Goal: Ask a question: Seek information or help from site administrators or community

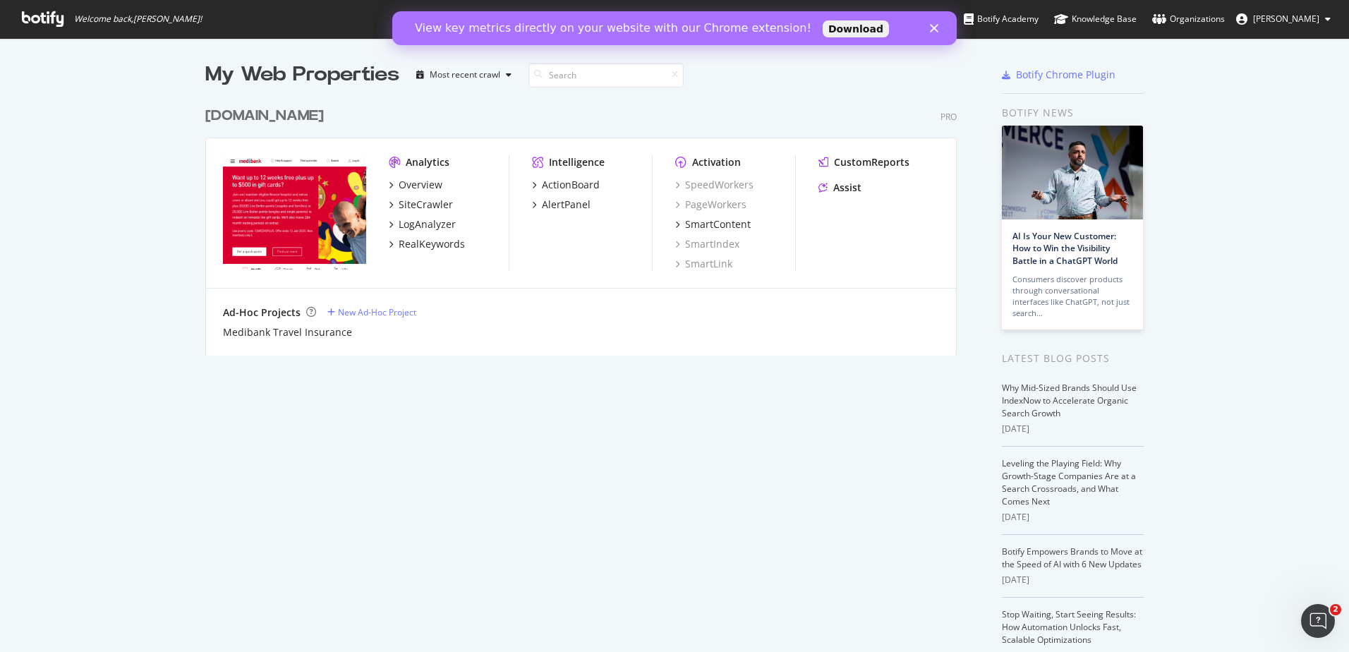
click at [280, 118] on div "Medibank.com.au" at bounding box center [264, 116] width 119 height 20
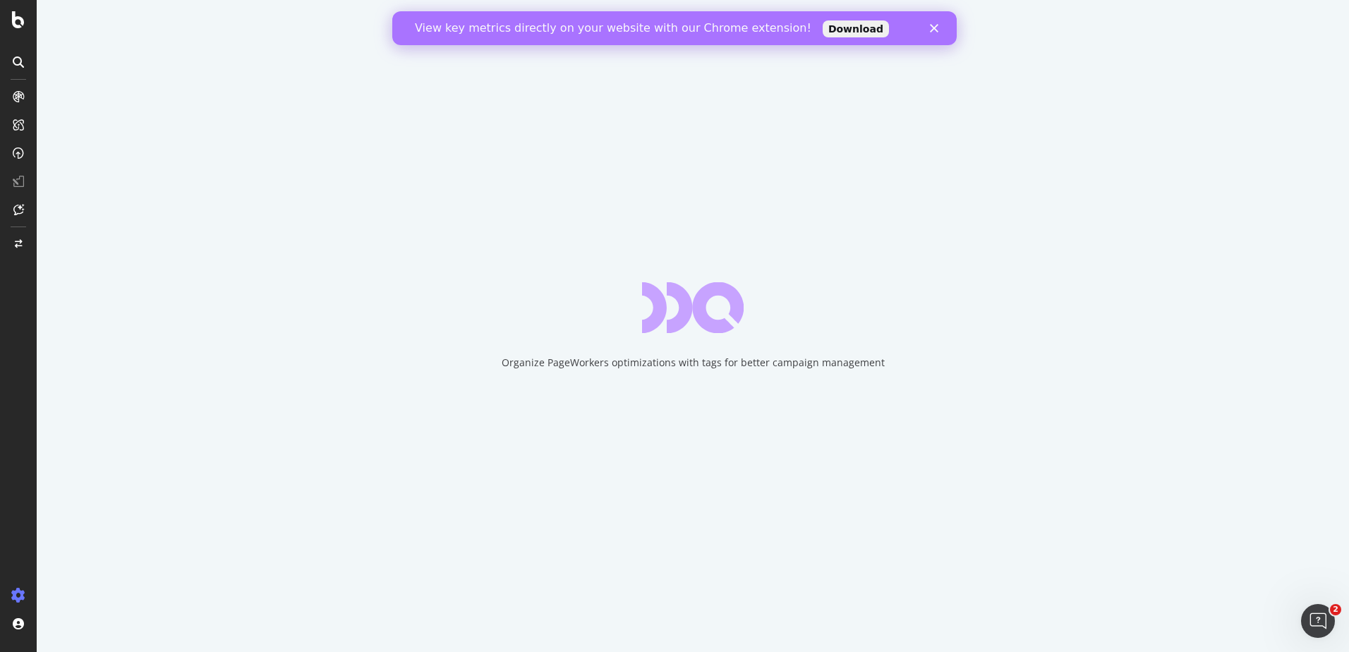
click at [935, 28] on polygon "Close" at bounding box center [934, 28] width 8 height 8
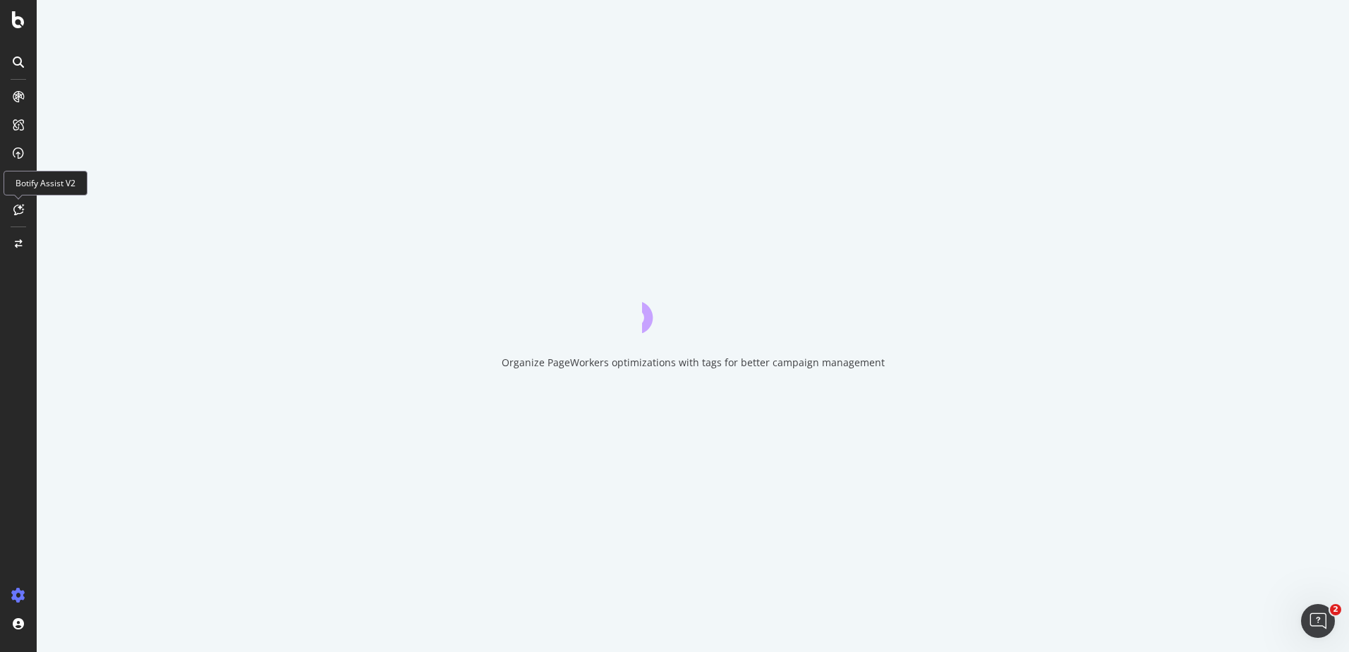
click at [16, 207] on icon at bounding box center [18, 209] width 11 height 11
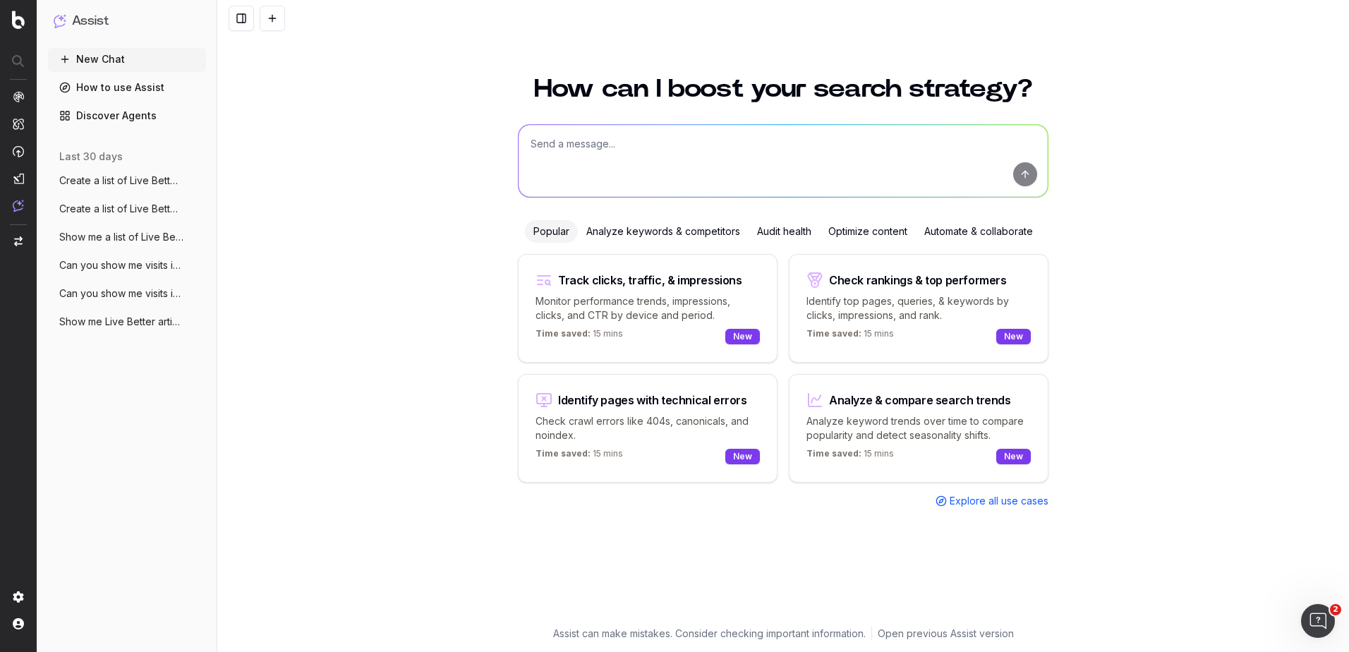
click at [596, 158] on textarea at bounding box center [783, 161] width 529 height 72
click at [664, 145] on textarea "show me the value of all live better articles" at bounding box center [783, 161] width 529 height 72
type textarea "show me the value of all [DOMAIN_NAME][URL] articles"
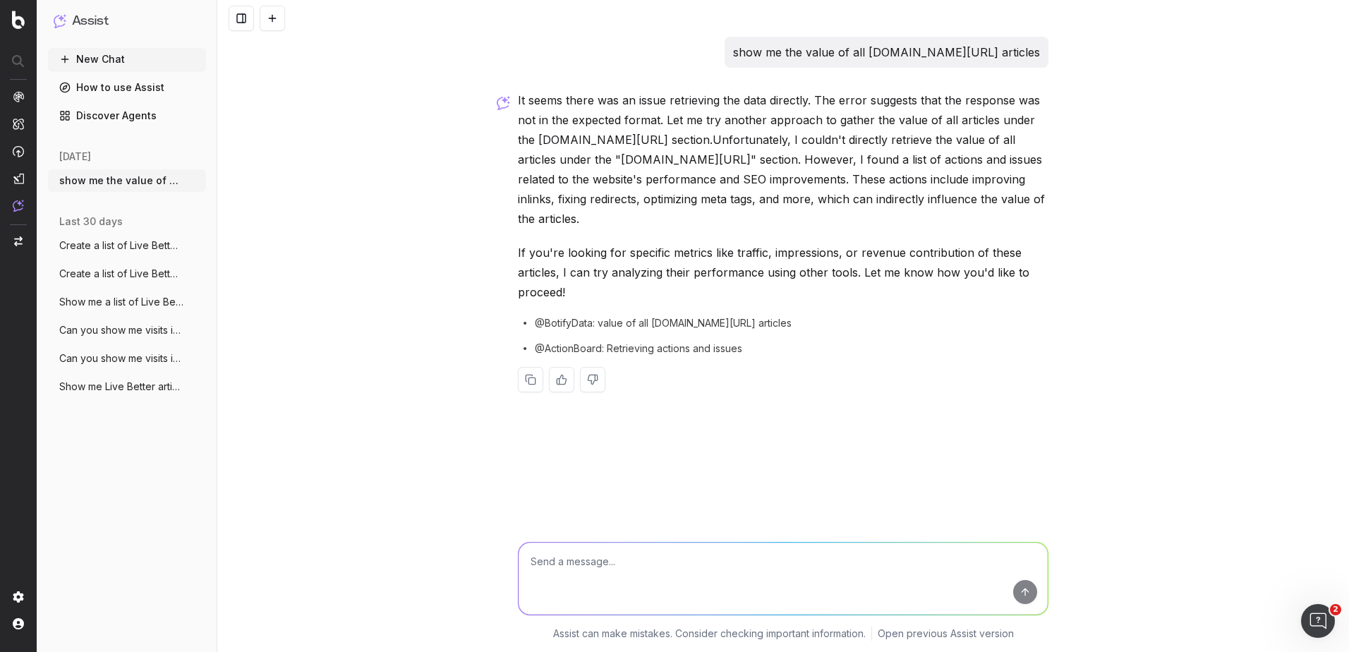
click at [591, 564] on textarea at bounding box center [783, 579] width 529 height 72
type textarea "Show me the CPC of all Live Better articles"
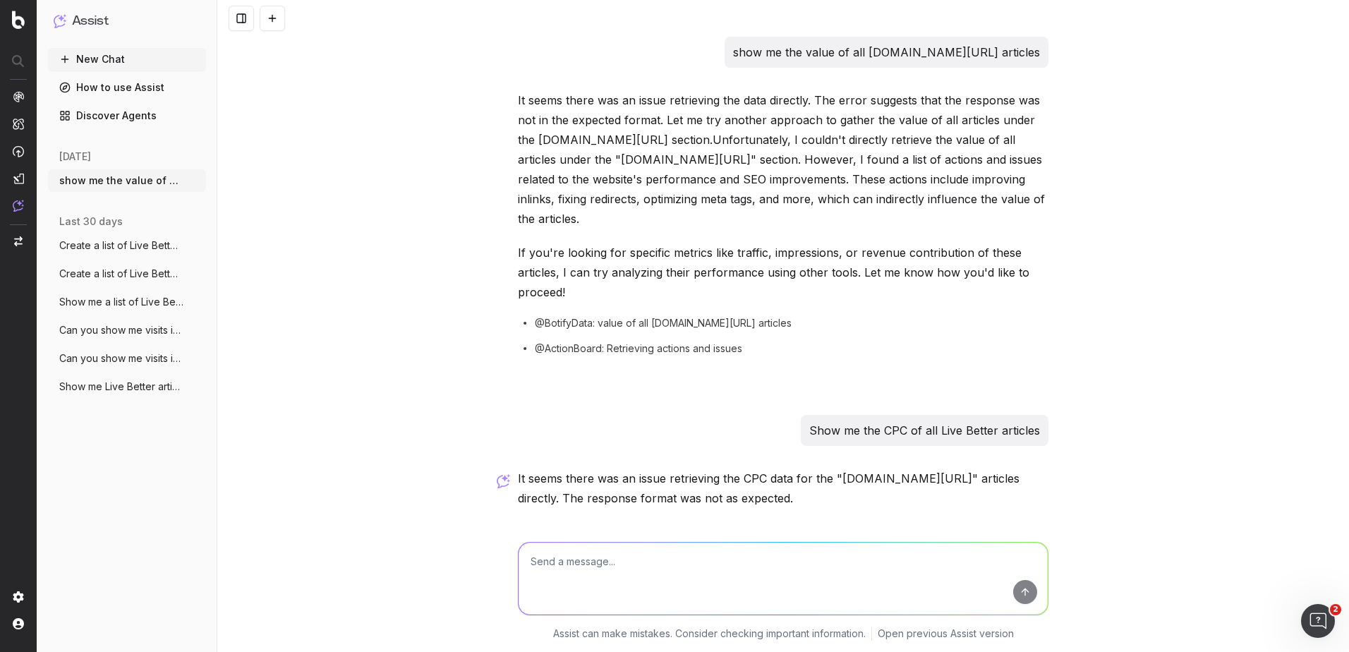
scroll to position [124, 0]
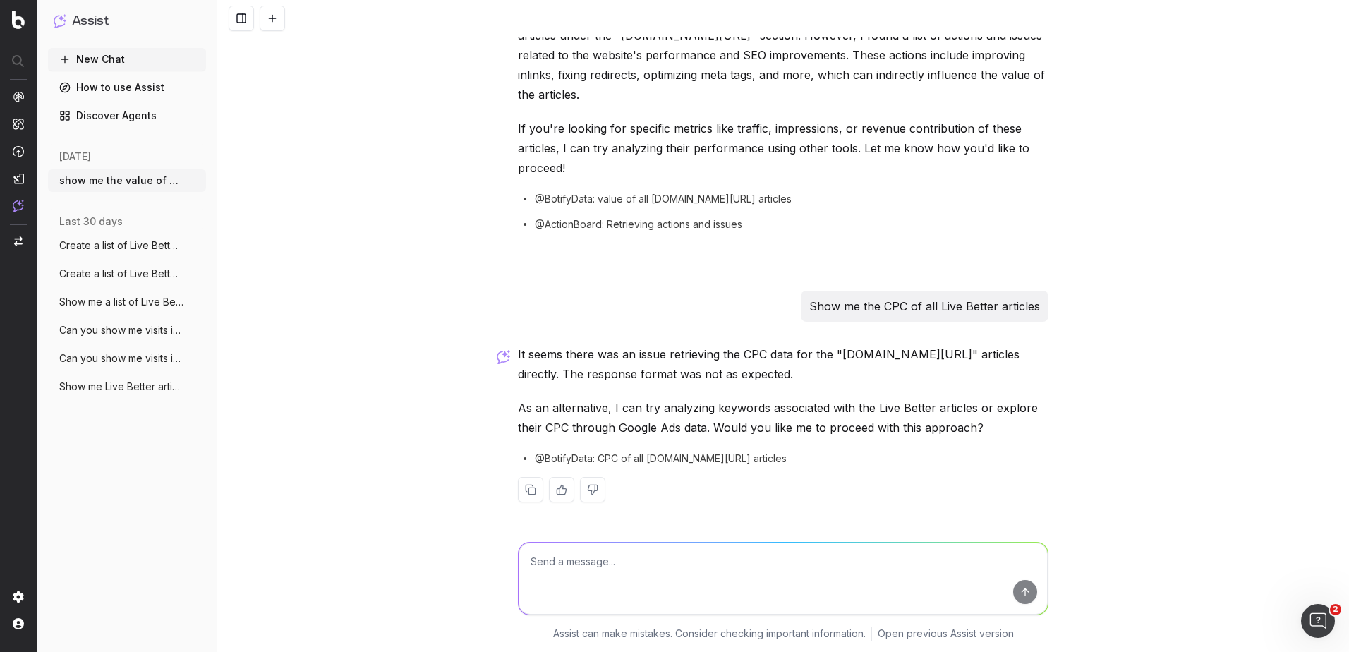
click at [629, 576] on textarea at bounding box center [783, 579] width 529 height 72
type textarea "yes"
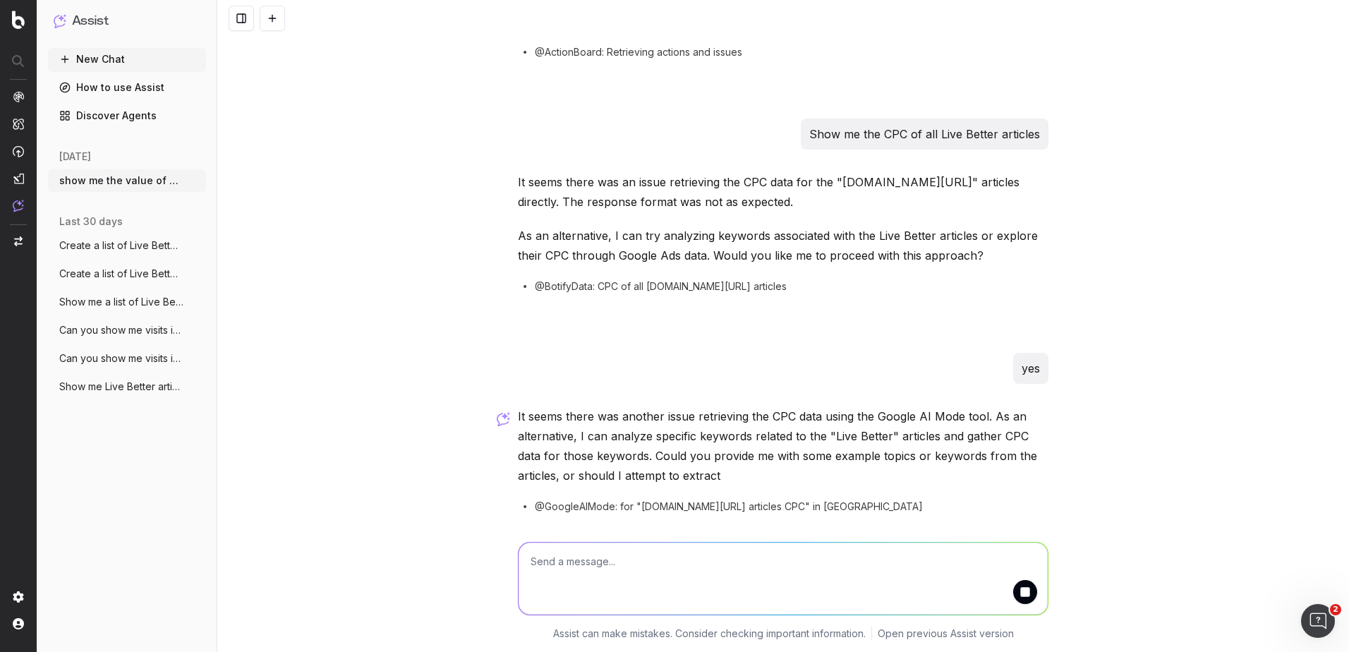
scroll to position [344, 0]
